Goal: Transaction & Acquisition: Purchase product/service

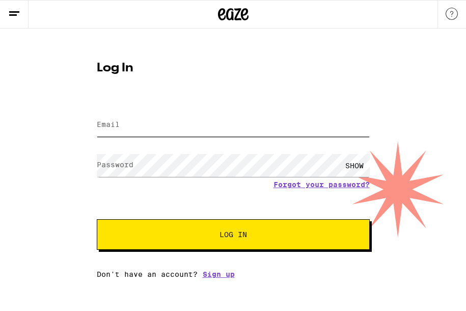
type input "[EMAIL_ADDRESS][DOMAIN_NAME]"
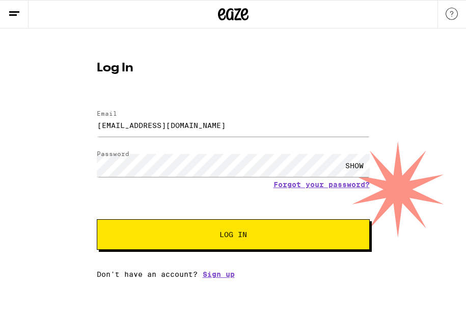
click at [208, 237] on span "Log In" at bounding box center [233, 234] width 190 height 7
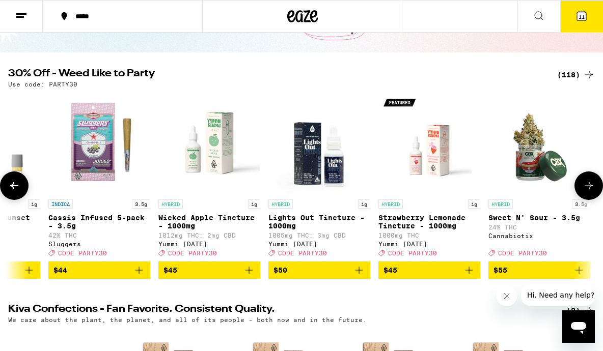
scroll to position [0, 11494]
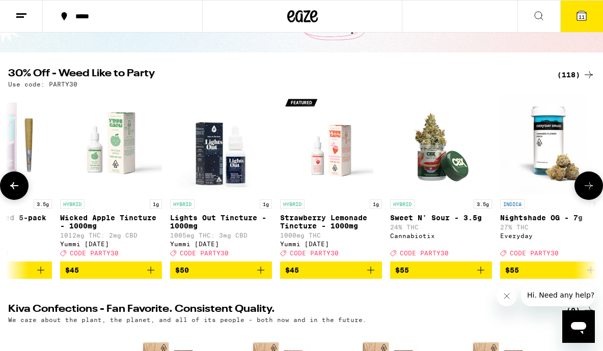
click at [335, 257] on span "CODE PARTY30" at bounding box center [314, 253] width 49 height 7
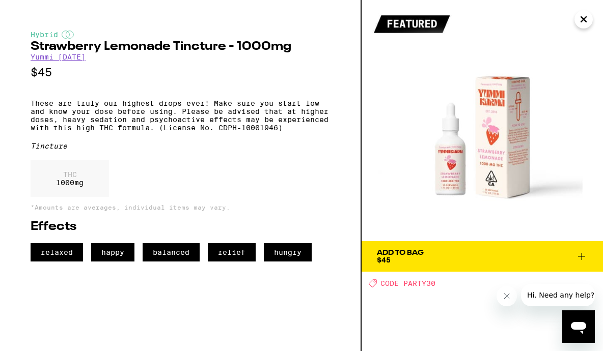
click at [428, 251] on span "Add To Bag $45" at bounding box center [482, 256] width 211 height 14
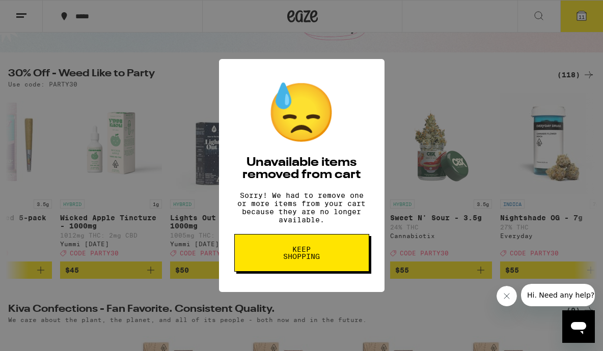
click at [327, 258] on span "Keep Shopping" at bounding box center [301, 253] width 52 height 14
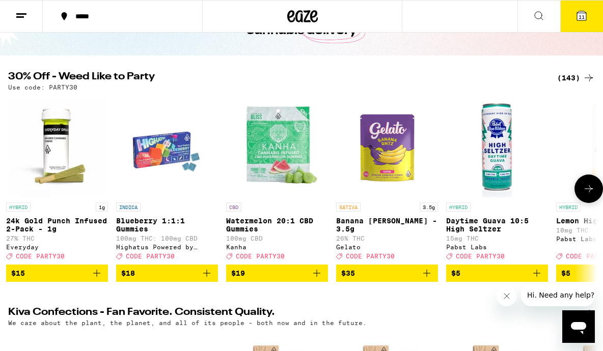
scroll to position [76, 0]
click at [576, 78] on div "(143)" at bounding box center [576, 78] width 38 height 12
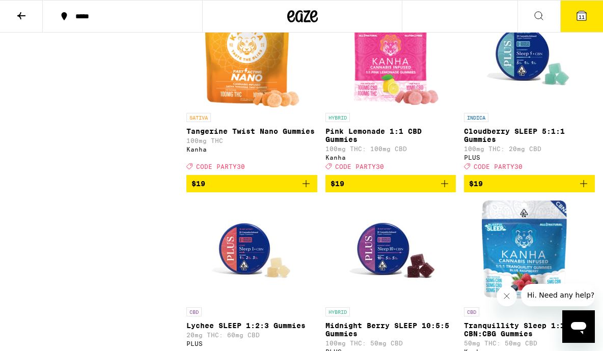
scroll to position [2831, 0]
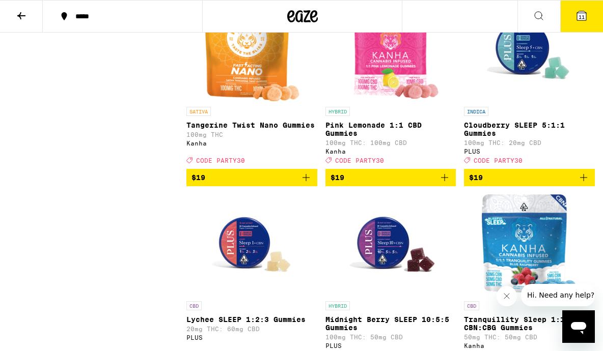
click at [581, 23] on button "11" at bounding box center [581, 17] width 43 height 32
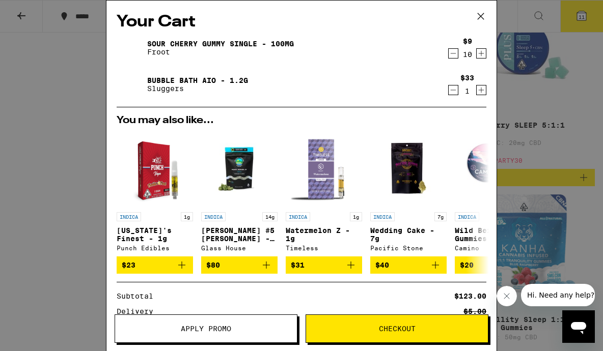
click at [182, 80] on link "Bubble Bath AIO - 1.2g" at bounding box center [197, 80] width 101 height 8
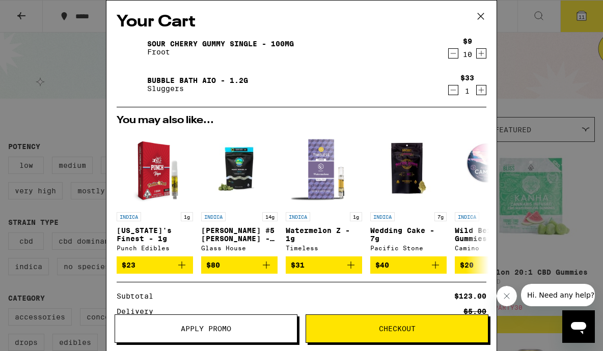
scroll to position [2831, 0]
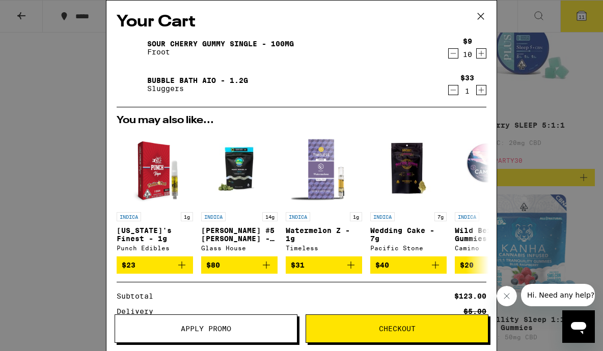
click at [452, 56] on icon "Decrement" at bounding box center [452, 53] width 9 height 12
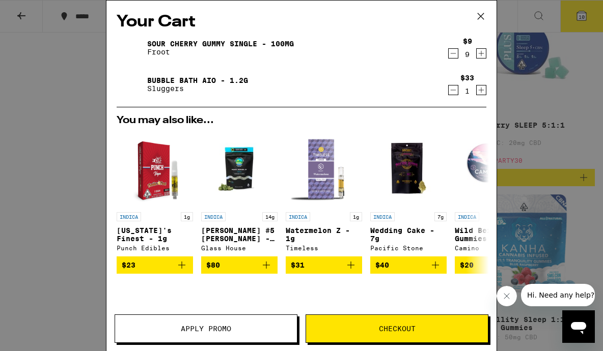
click at [452, 56] on icon "Decrement" at bounding box center [452, 53] width 9 height 12
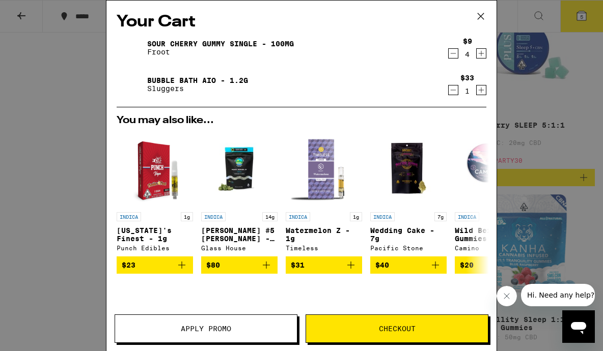
click at [452, 56] on icon "Decrement" at bounding box center [452, 53] width 9 height 12
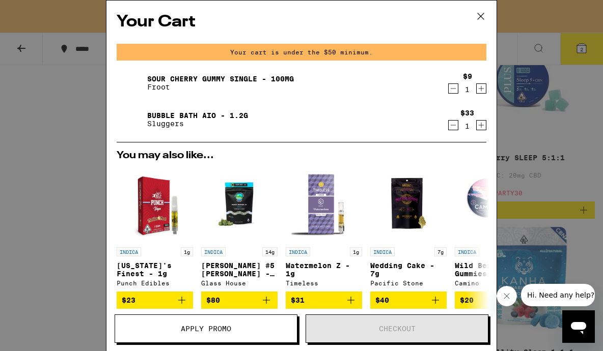
click at [73, 198] on div "Your Cart Your cart is under the $50 minimum. Sour Cherry Gummy Single - 100mg …" at bounding box center [301, 175] width 603 height 351
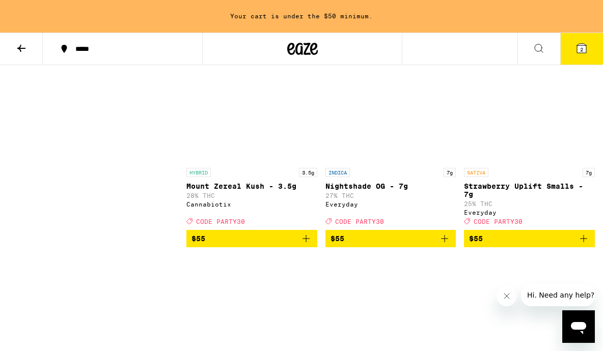
scroll to position [8572, 0]
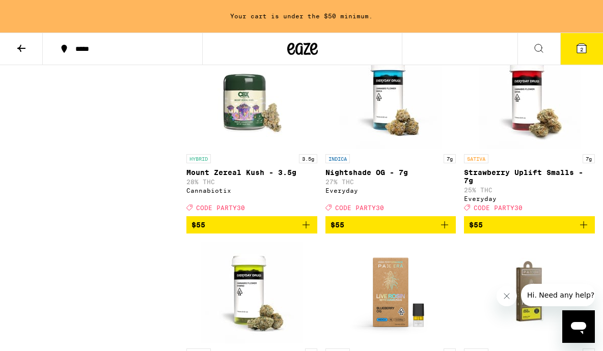
click at [366, 37] on span "$45" at bounding box center [390, 30] width 121 height 12
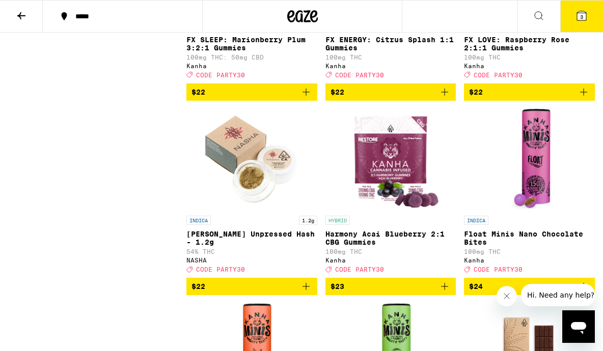
scroll to position [4221, 0]
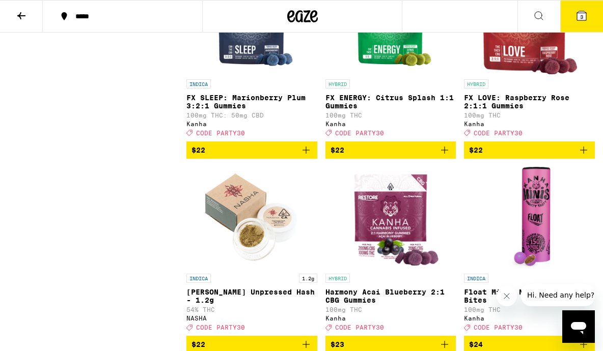
click at [20, 14] on icon at bounding box center [21, 15] width 8 height 7
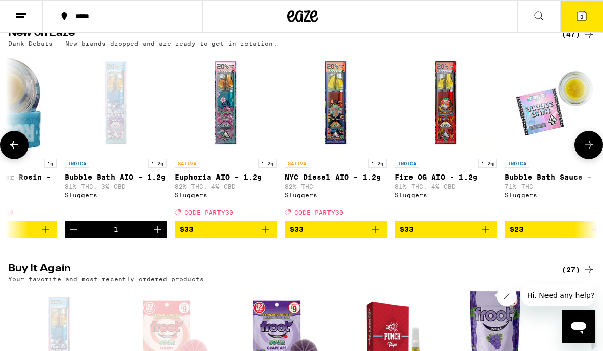
scroll to position [0, 274]
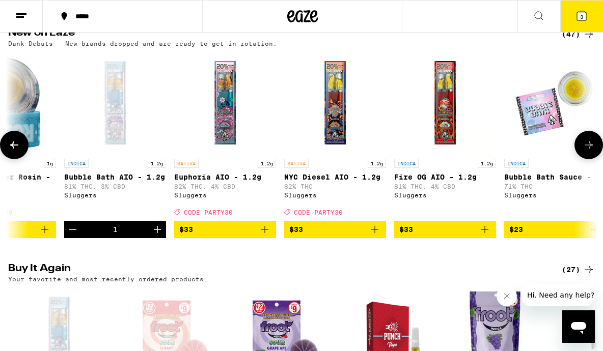
click at [438, 236] on span "$33" at bounding box center [445, 229] width 92 height 12
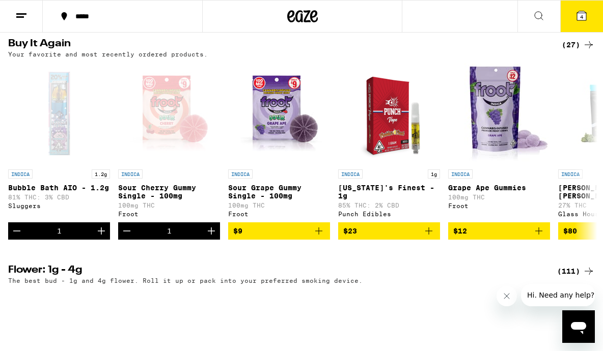
scroll to position [1049, 0]
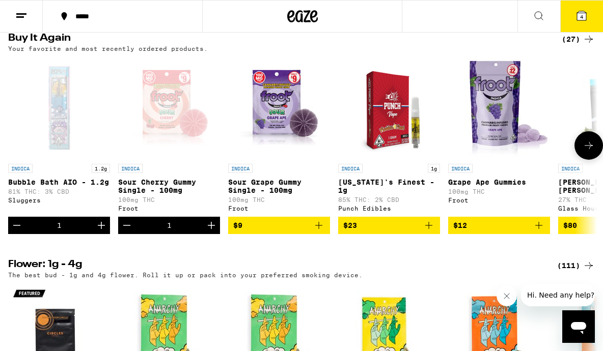
click at [279, 232] on span "$9" at bounding box center [279, 225] width 92 height 12
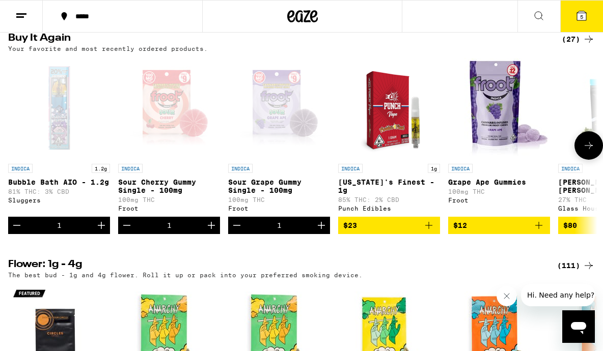
click at [279, 230] on div "1" at bounding box center [279, 225] width 5 height 8
click at [318, 232] on icon "Increment" at bounding box center [321, 225] width 12 height 12
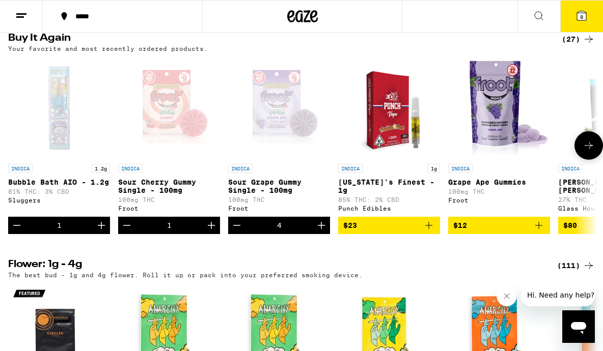
click at [318, 232] on icon "Increment" at bounding box center [321, 225] width 12 height 12
click at [317, 232] on icon "Increment" at bounding box center [321, 225] width 12 height 12
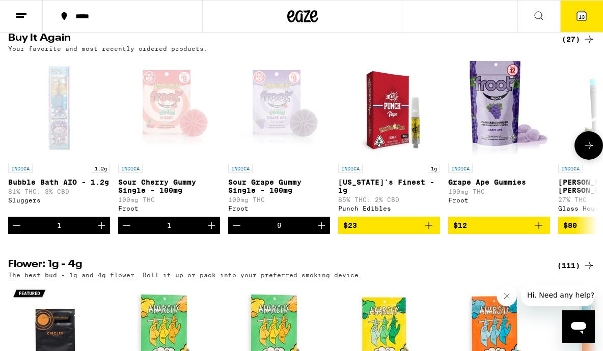
click at [317, 232] on icon "Increment" at bounding box center [321, 225] width 12 height 12
click at [585, 16] on icon at bounding box center [581, 15] width 9 height 9
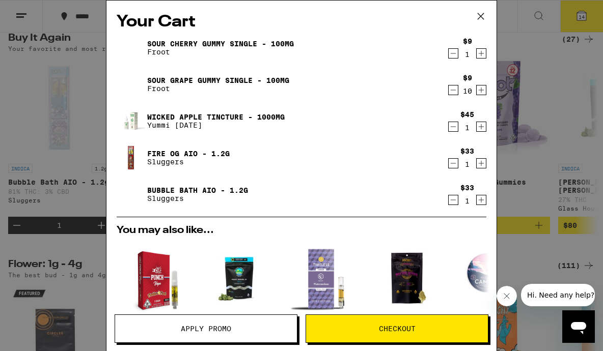
click at [452, 162] on icon "Decrement" at bounding box center [452, 163] width 9 height 12
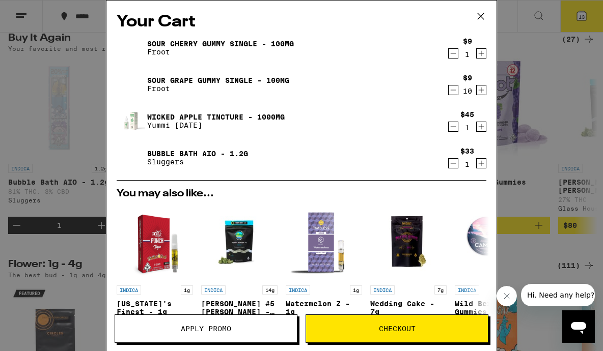
click at [453, 56] on icon "Decrement" at bounding box center [452, 53] width 9 height 12
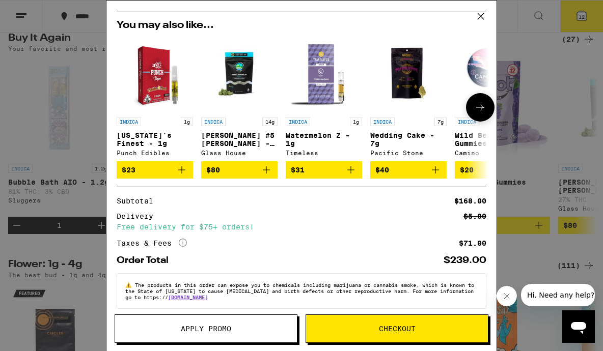
scroll to position [116, 0]
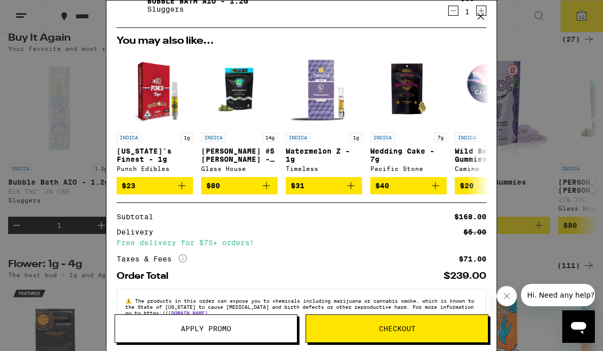
click at [266, 327] on span "Apply Promo" at bounding box center [206, 328] width 182 height 7
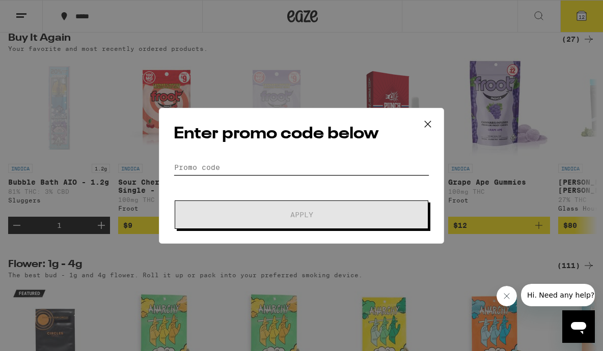
click at [216, 174] on input "Promo Code" at bounding box center [302, 167] width 256 height 15
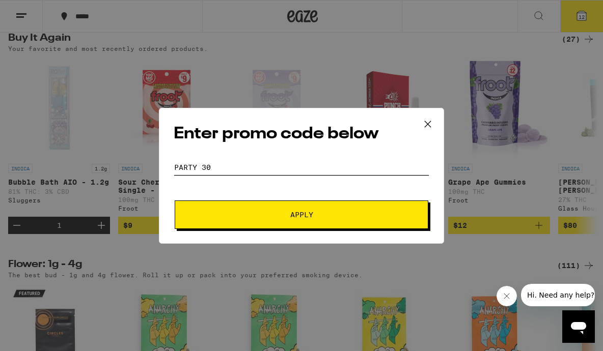
click at [301, 214] on button "Apply" at bounding box center [302, 215] width 254 height 29
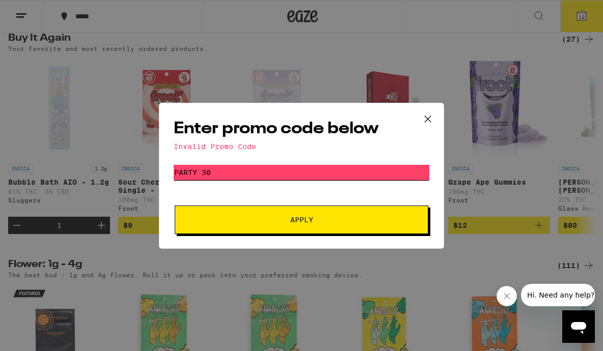
click at [203, 171] on input "party 30" at bounding box center [302, 172] width 256 height 15
type input "party30"
click at [230, 209] on button "Apply" at bounding box center [302, 220] width 254 height 29
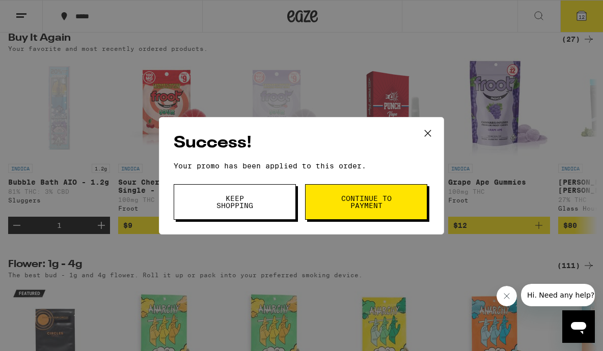
click at [234, 209] on span "Keep Shopping" at bounding box center [235, 202] width 52 height 14
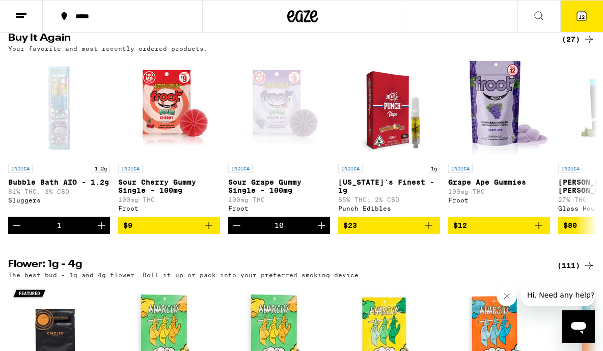
click at [579, 19] on span "12" at bounding box center [581, 17] width 6 height 6
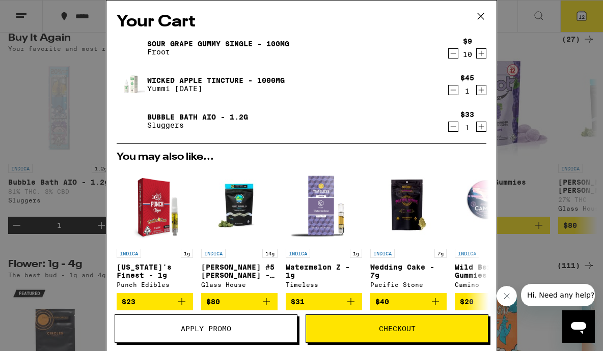
click at [481, 126] on icon "Increment" at bounding box center [482, 127] width 6 height 6
click at [455, 53] on icon "Decrement" at bounding box center [452, 53] width 9 height 12
click at [455, 54] on icon "Decrement" at bounding box center [452, 53] width 9 height 12
click at [452, 92] on icon "Decrement" at bounding box center [452, 90] width 9 height 12
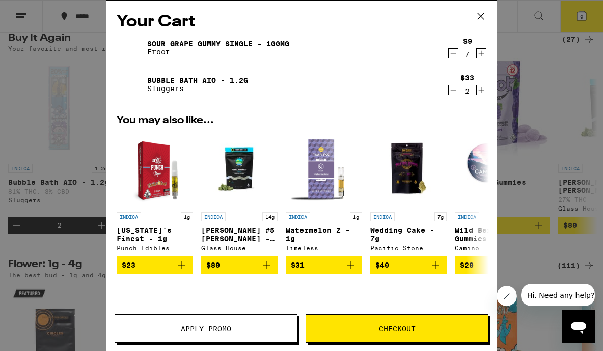
click at [482, 53] on icon "Increment" at bounding box center [480, 53] width 9 height 12
click at [481, 53] on icon "Increment" at bounding box center [480, 53] width 9 height 12
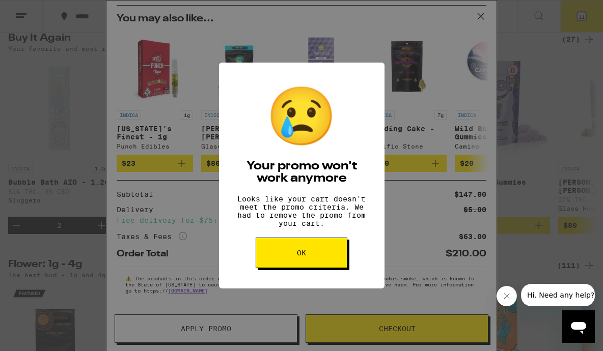
scroll to position [108, 0]
click at [303, 256] on span "OK" at bounding box center [301, 252] width 9 height 7
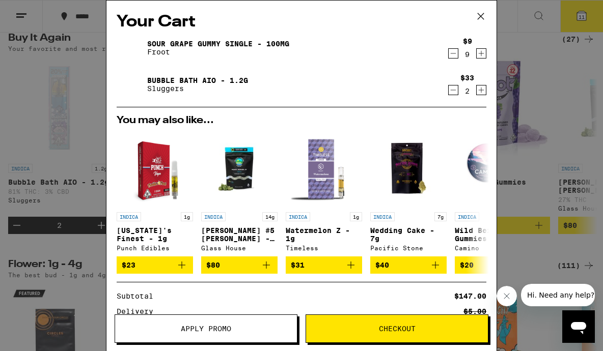
scroll to position [0, 0]
click at [453, 54] on icon "Decrement" at bounding box center [452, 53] width 9 height 12
click at [454, 58] on icon "Decrement" at bounding box center [452, 53] width 9 height 12
click at [453, 55] on icon "Decrement" at bounding box center [452, 53] width 9 height 12
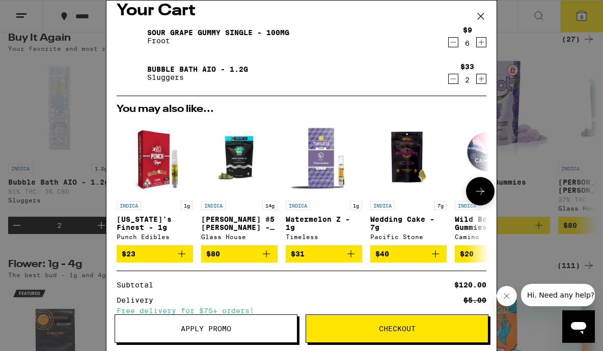
scroll to position [10, 0]
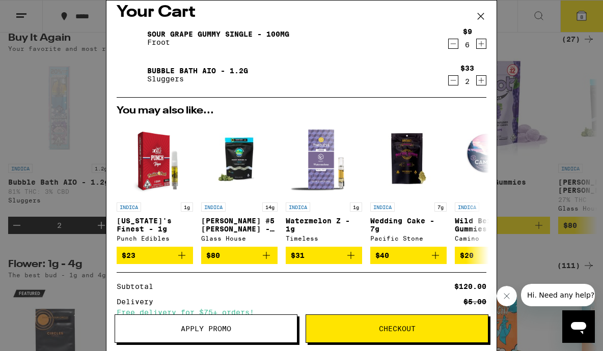
click at [454, 44] on icon "Decrement" at bounding box center [454, 44] width 6 height 0
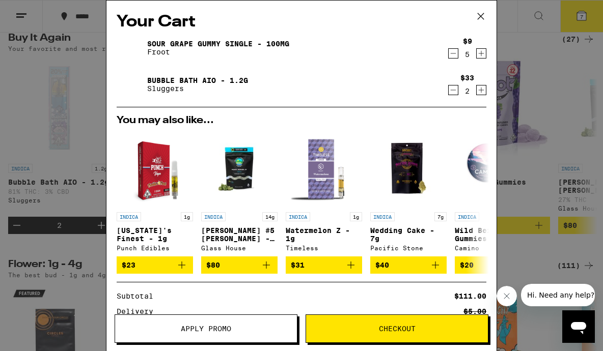
scroll to position [0, 0]
click at [478, 15] on icon at bounding box center [480, 16] width 15 height 15
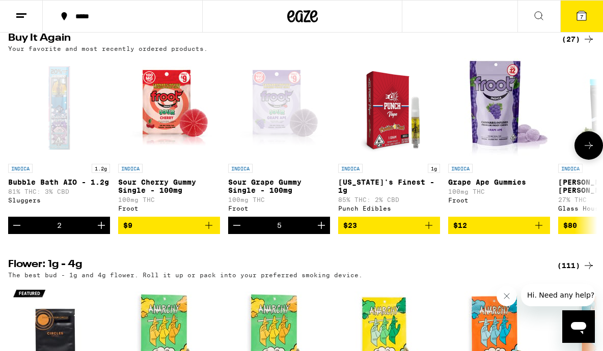
click at [587, 152] on icon at bounding box center [588, 145] width 12 height 12
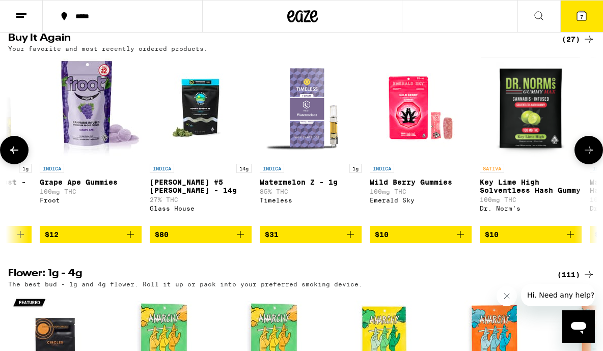
scroll to position [0, 475]
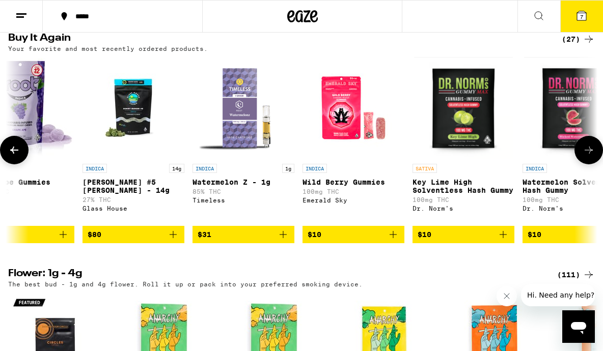
click at [587, 156] on icon at bounding box center [588, 150] width 12 height 12
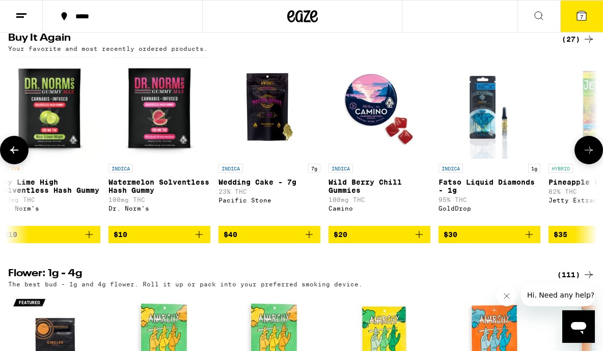
scroll to position [0, 951]
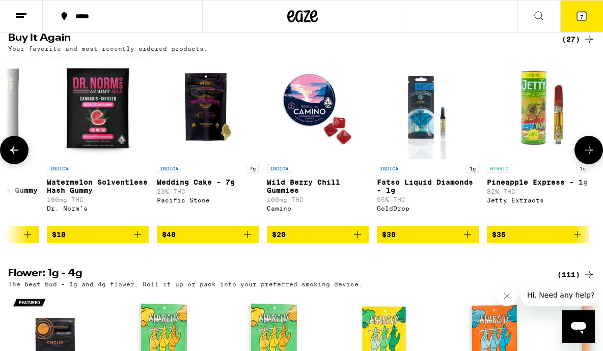
click at [587, 156] on icon at bounding box center [588, 150] width 12 height 12
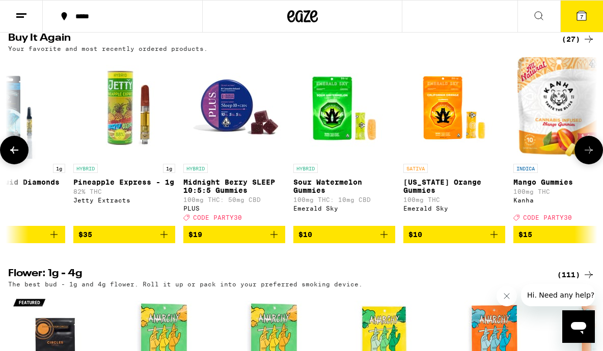
scroll to position [0, 1426]
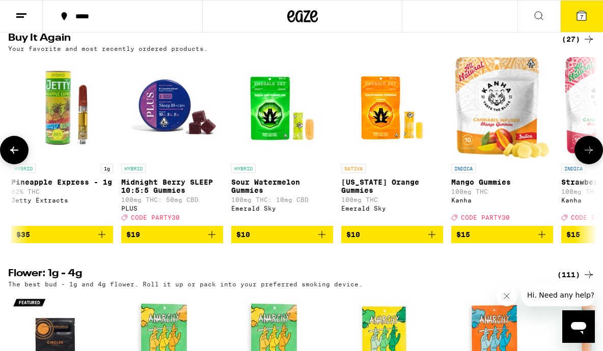
click at [587, 156] on icon at bounding box center [588, 150] width 12 height 12
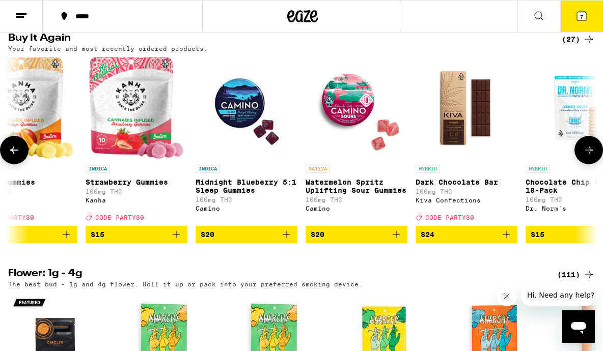
click at [587, 156] on icon at bounding box center [588, 150] width 12 height 12
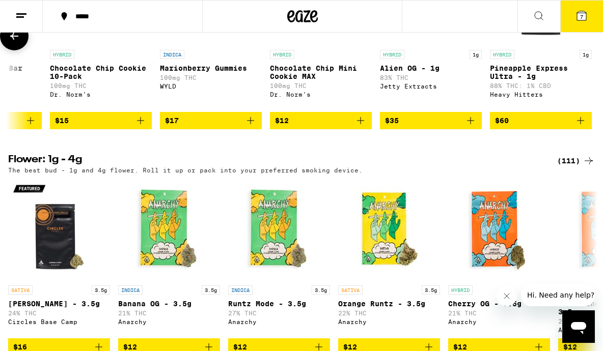
scroll to position [1163, 0]
